Goal: Navigation & Orientation: Find specific page/section

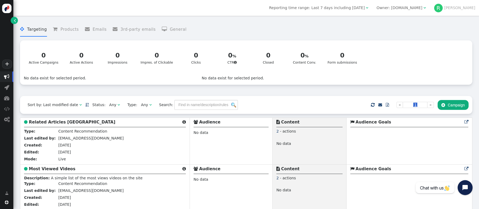
click at [422, 9] on div "Owner: [DOMAIN_NAME]" at bounding box center [399, 8] width 46 height 6
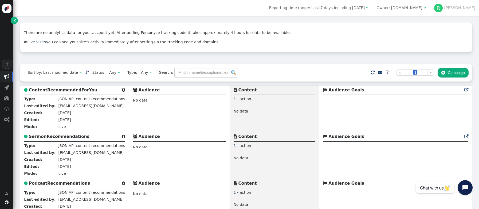
click at [422, 7] on div "Owner: [DOMAIN_NAME]" at bounding box center [399, 8] width 46 height 6
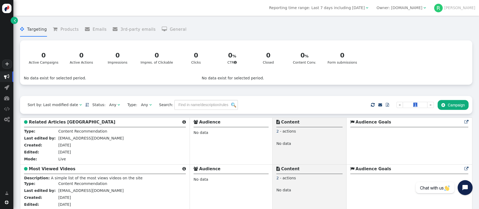
click at [422, 9] on div "Owner: [DOMAIN_NAME]" at bounding box center [399, 8] width 46 height 6
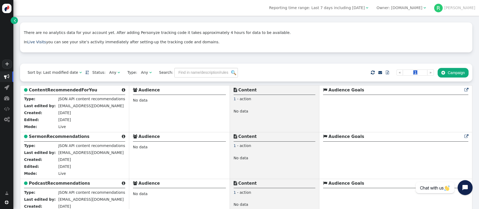
click at [422, 8] on div "Owner: [DOMAIN_NAME]" at bounding box center [399, 8] width 46 height 6
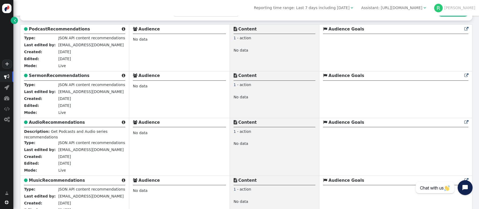
scroll to position [57, 0]
